Goal: Check status: Check status

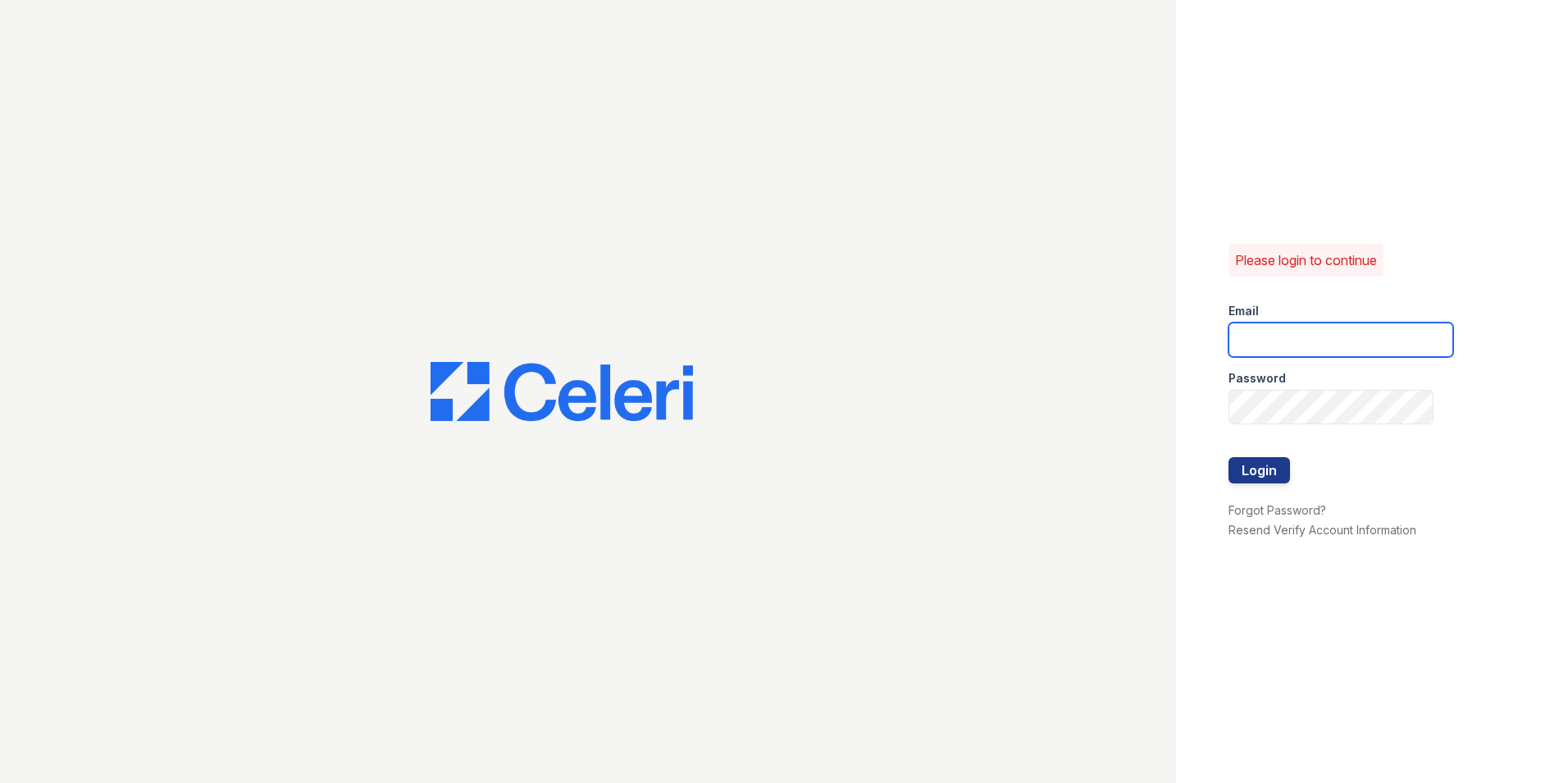
click at [1273, 325] on input "email" at bounding box center [1341, 339] width 225 height 34
type input "[EMAIL_ADDRESS][DOMAIN_NAME]"
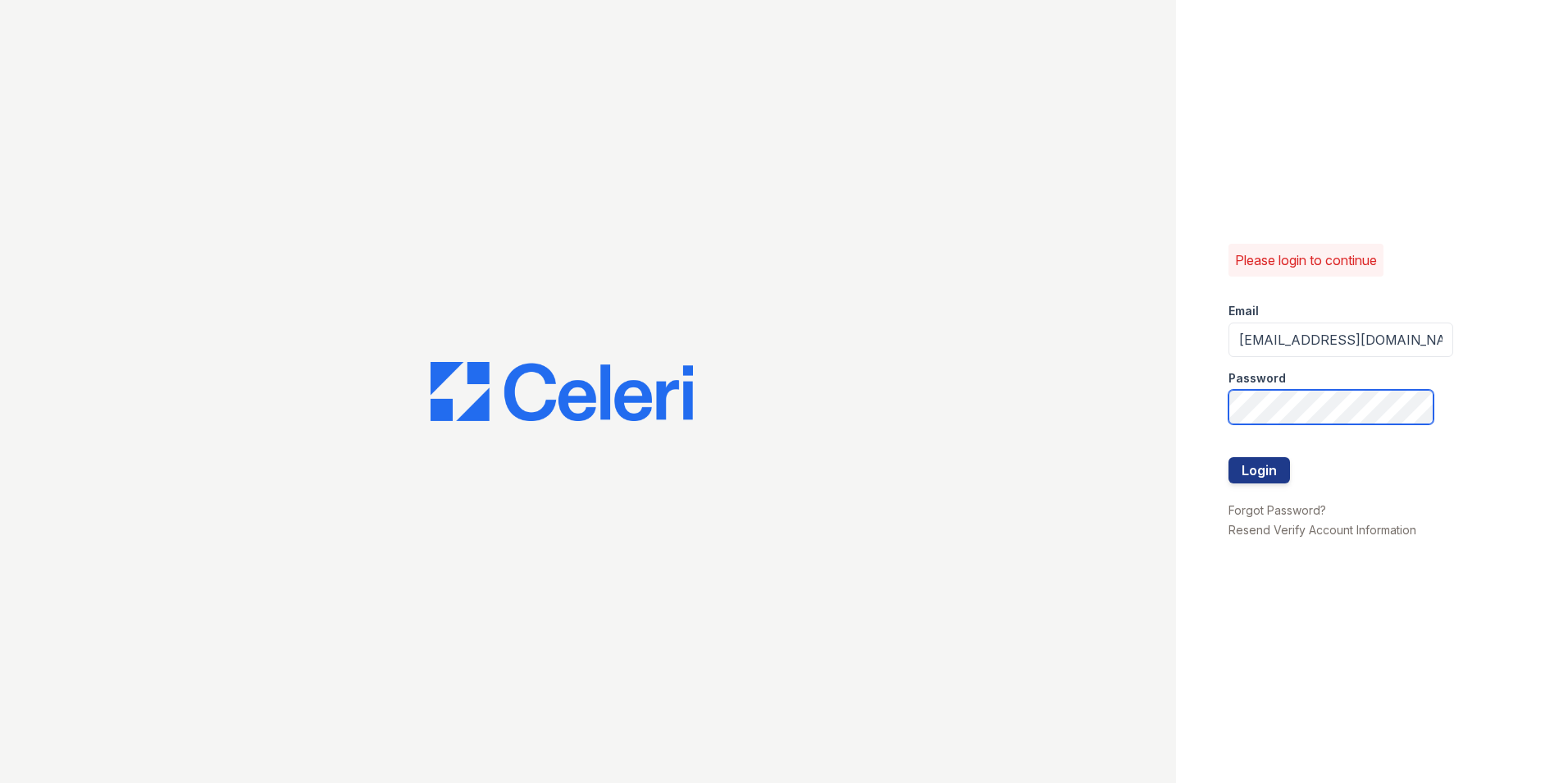
click at [1229, 457] on button "Login" at bounding box center [1260, 469] width 61 height 26
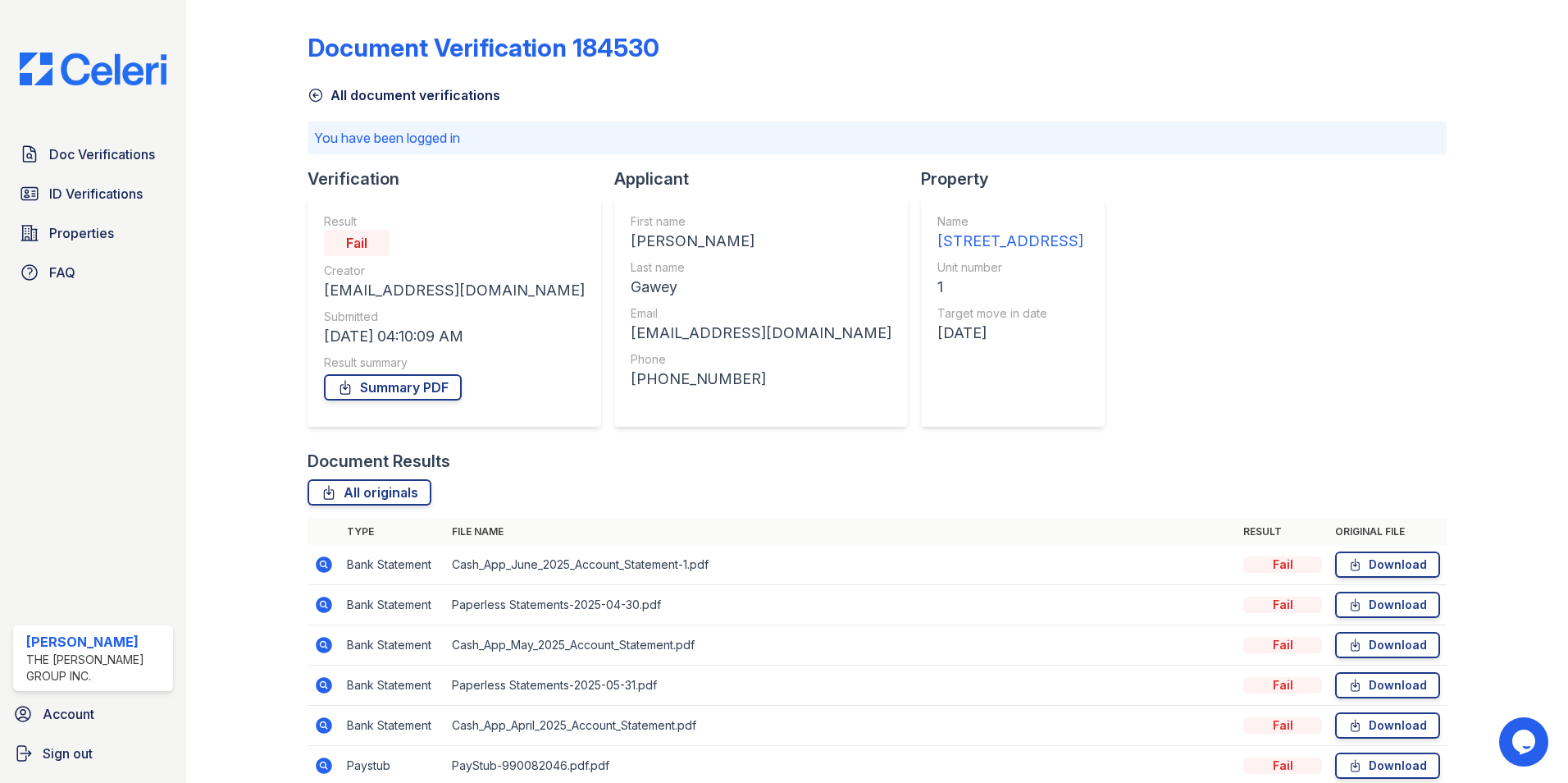
click at [1254, 371] on div "Document Verification 184530 All document verifications You have been logged in…" at bounding box center [877, 485] width 1140 height 957
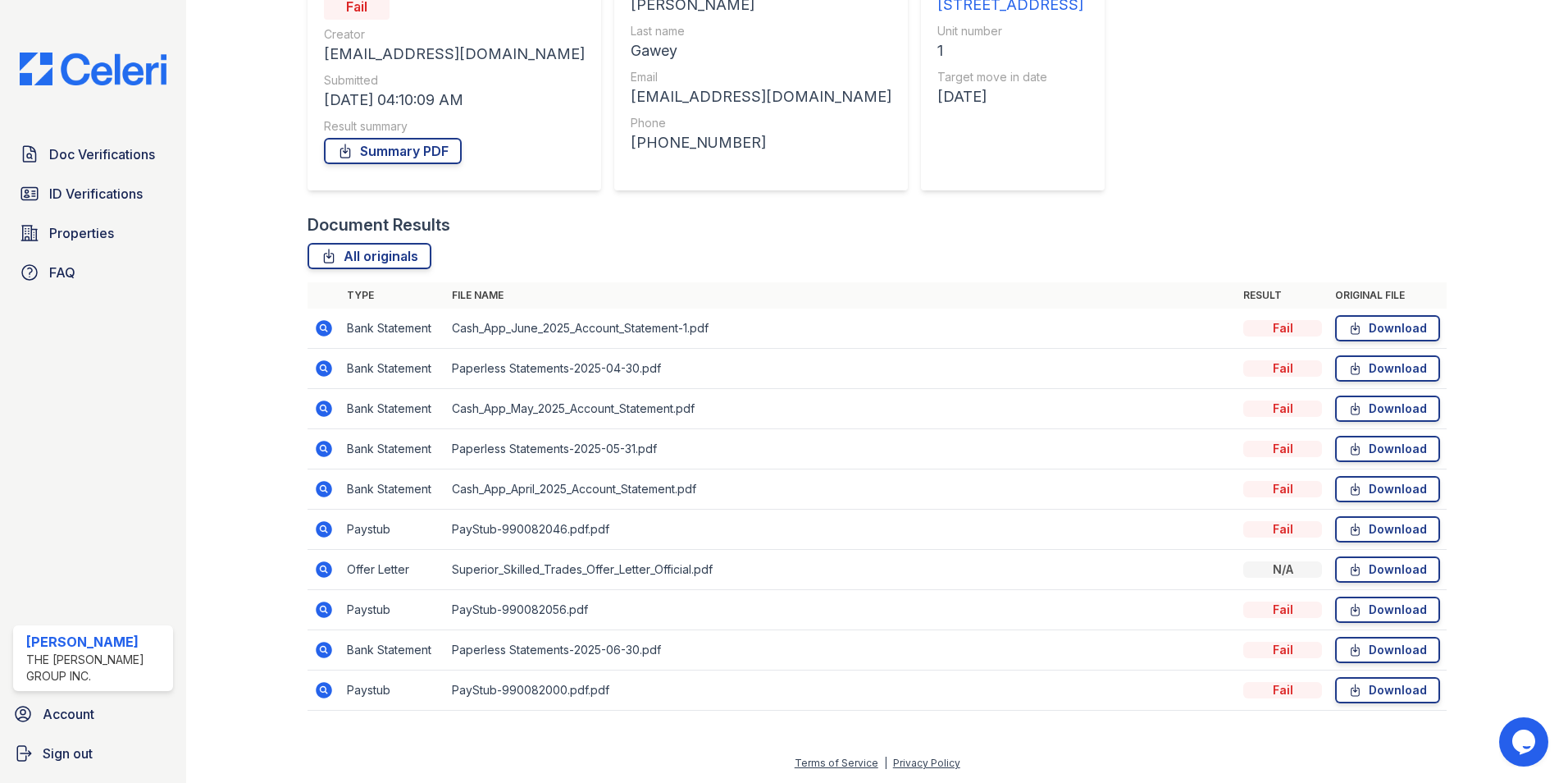
click at [325, 607] on icon at bounding box center [324, 609] width 16 height 16
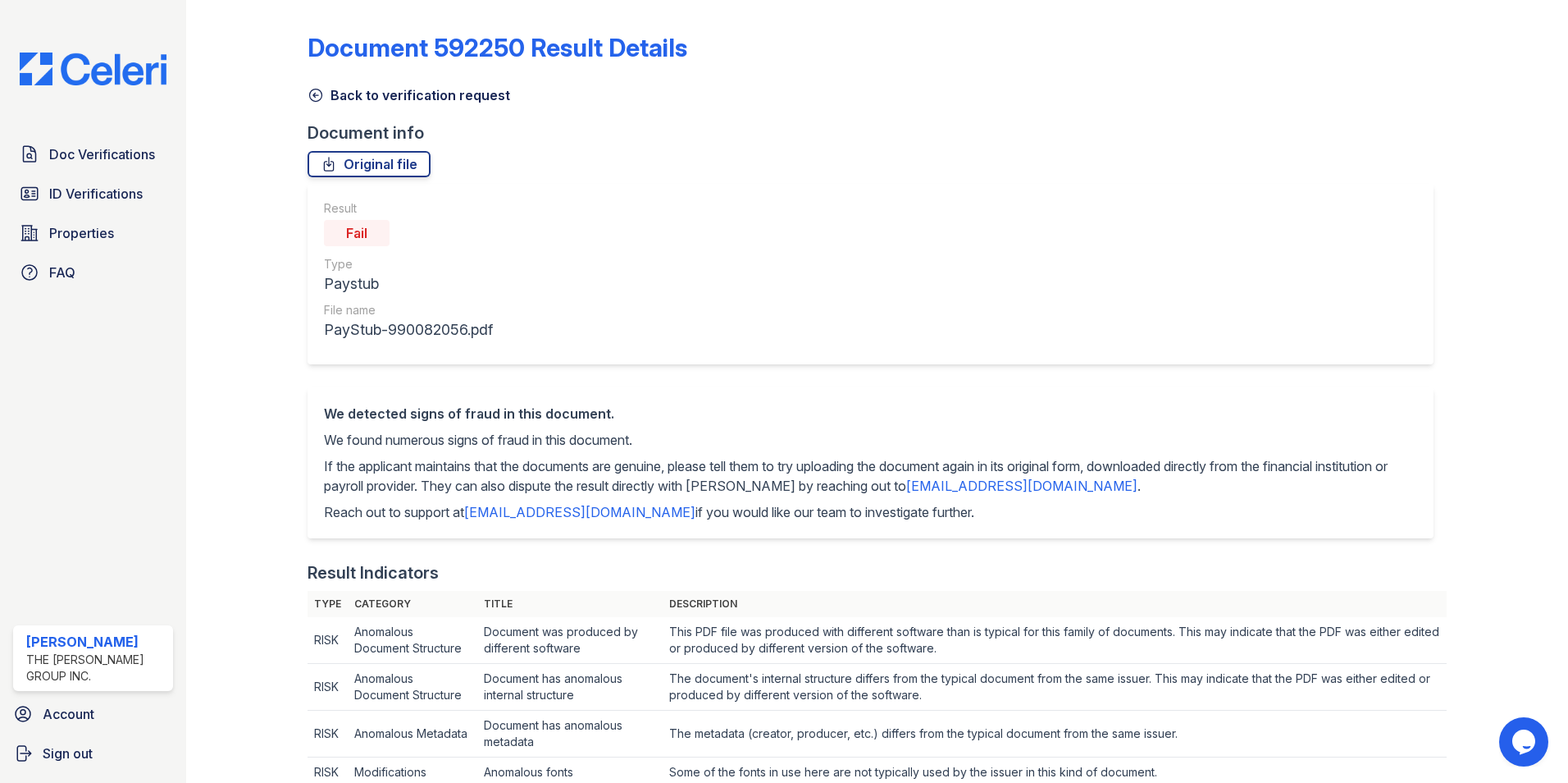
scroll to position [1200, 0]
